Goal: Task Accomplishment & Management: Manage account settings

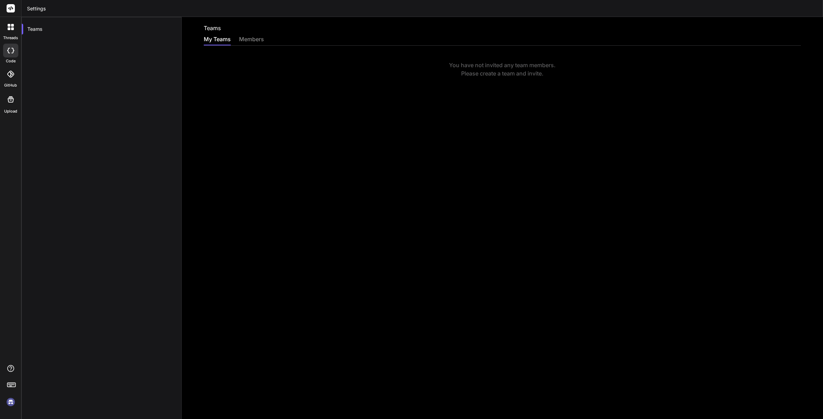
click at [14, 402] on img at bounding box center [11, 402] width 12 height 12
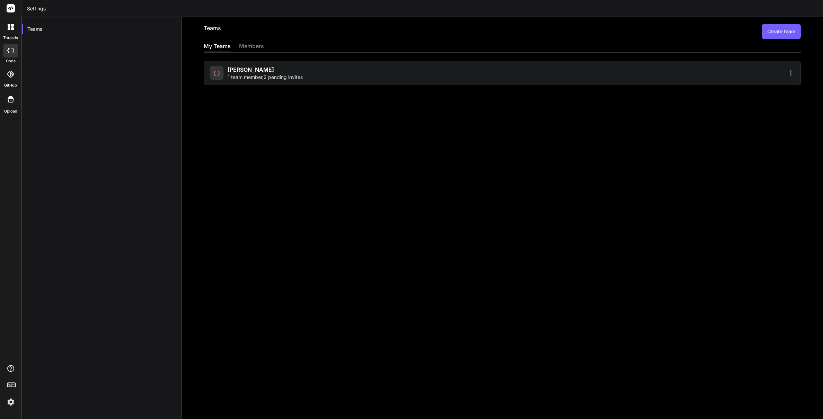
click at [299, 80] on span "1 team member , 2 pending invites" at bounding box center [265, 77] width 75 height 7
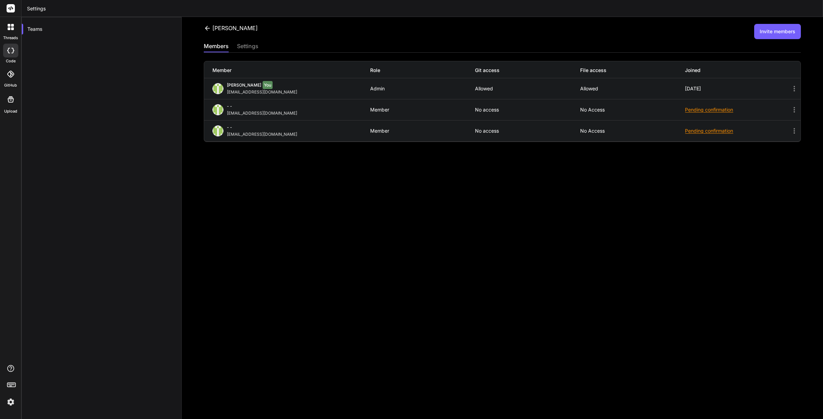
click at [675, 131] on icon at bounding box center [794, 131] width 1 height 6
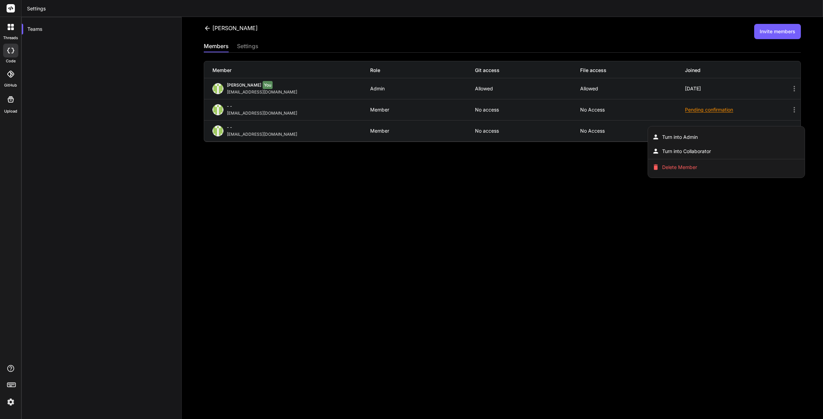
click at [648, 127] on ul "Turn into Admin Turn into Collaborator Delete Member" at bounding box center [726, 152] width 157 height 52
click at [634, 129] on div at bounding box center [411, 209] width 823 height 419
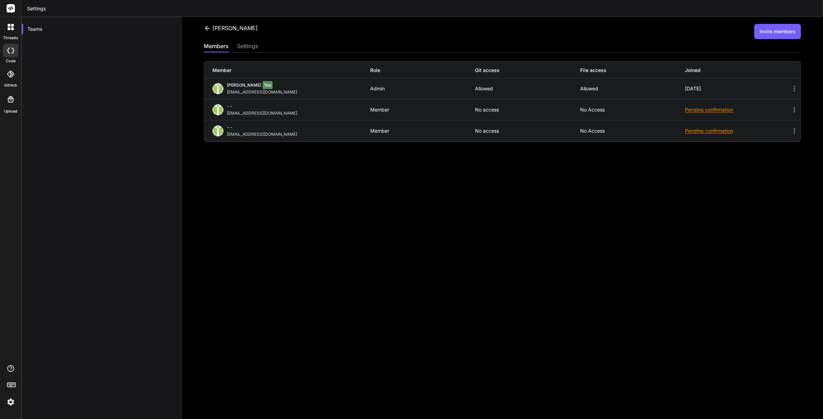
click at [675, 133] on div "Pending confirmation" at bounding box center [737, 130] width 105 height 7
click at [675, 147] on span "Resend invite" at bounding box center [725, 148] width 30 height 7
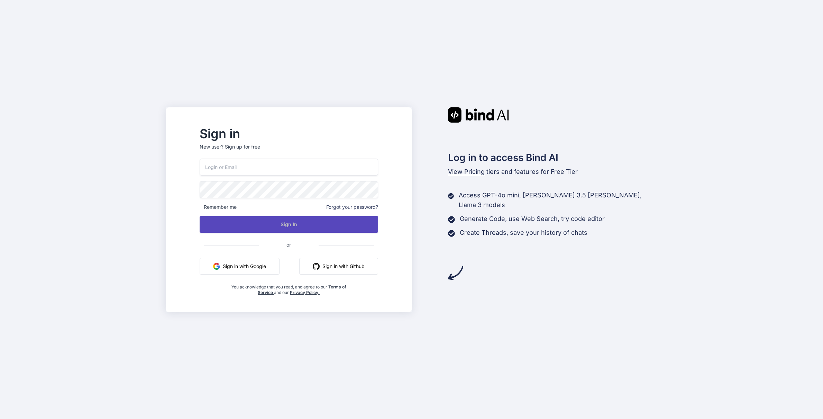
type input "[EMAIL_ADDRESS][DOMAIN_NAME]"
click at [286, 226] on button "Sign In" at bounding box center [289, 224] width 178 height 17
click at [301, 225] on button "Sign In" at bounding box center [289, 224] width 178 height 17
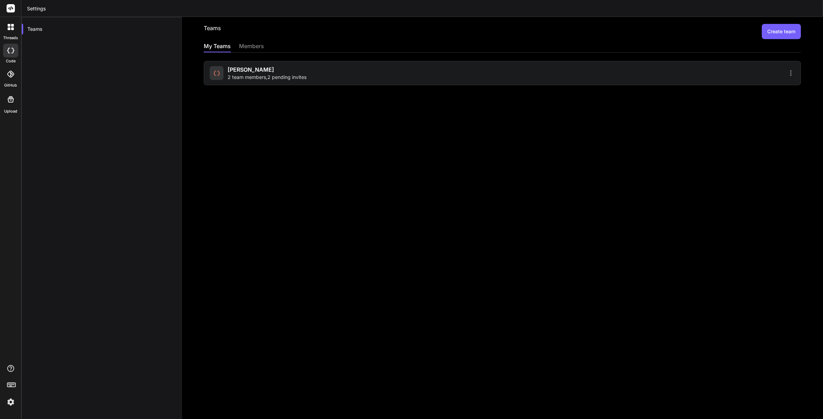
click at [267, 74] on span "2 team members , 2 pending invites" at bounding box center [267, 77] width 79 height 7
